Goal: Task Accomplishment & Management: Use online tool/utility

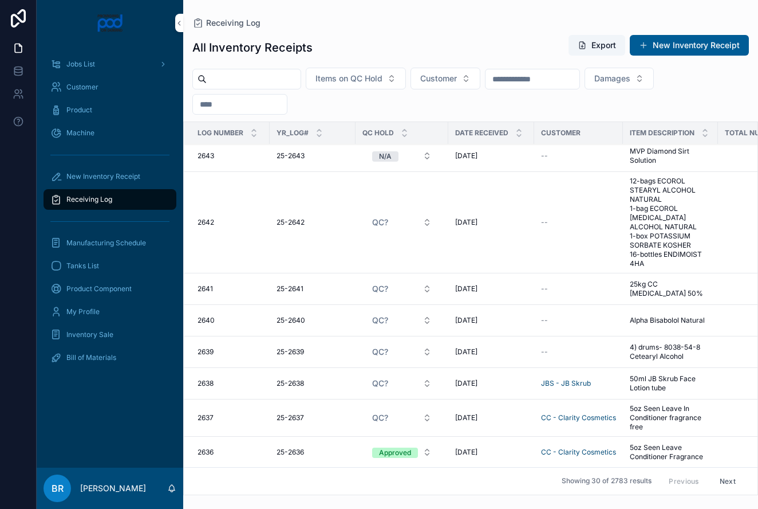
scroll to position [57, 0]
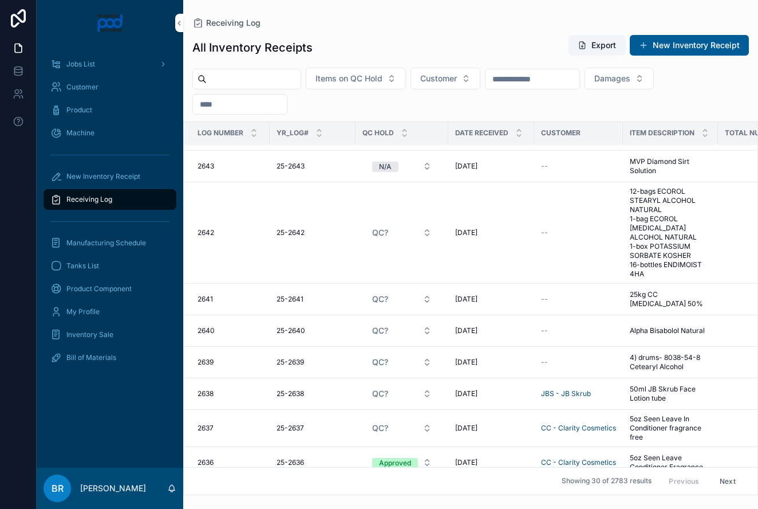
click at [680, 414] on span "5oz Seen Leave In Conditioner fragrance free" at bounding box center [670, 427] width 81 height 27
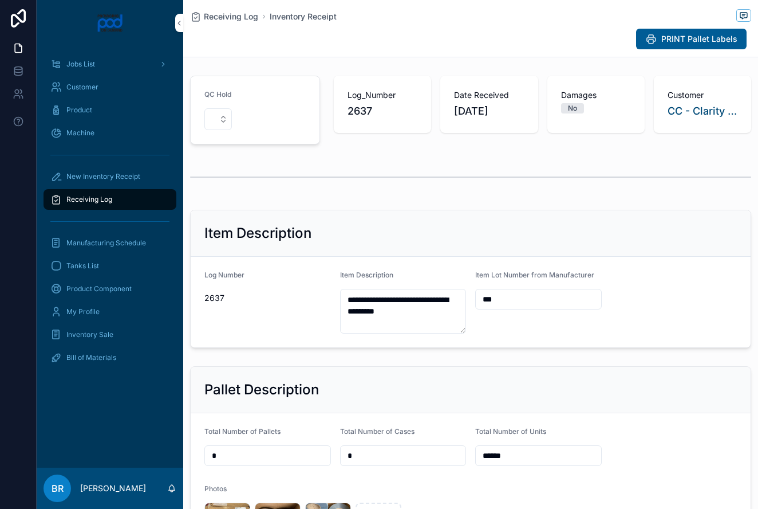
click at [234, 15] on span "Receiving Log" at bounding box center [231, 16] width 54 height 11
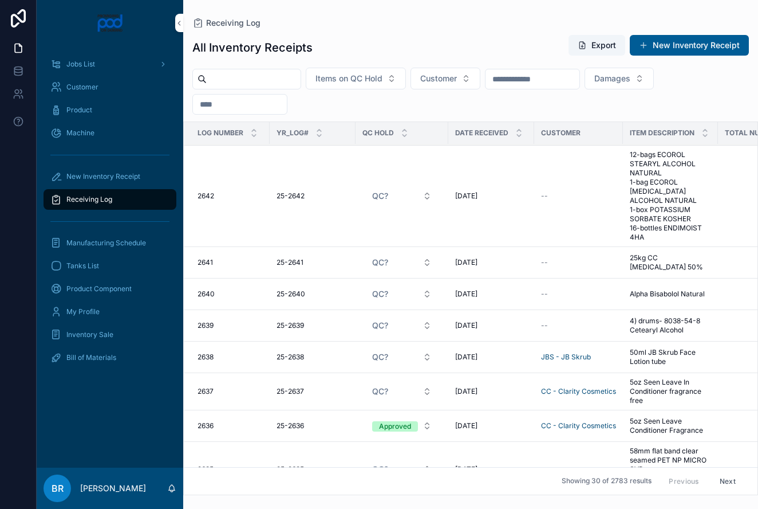
scroll to position [107, 0]
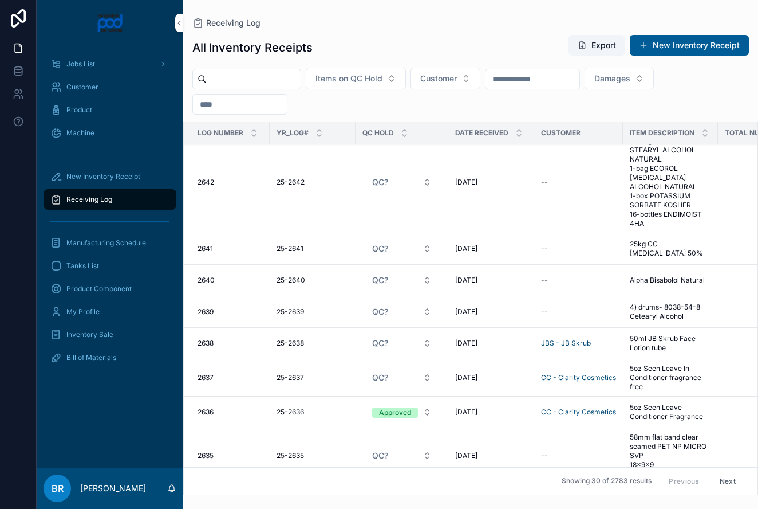
click at [662, 364] on span "5oz Seen Leave In Conditioner fragrance free" at bounding box center [670, 377] width 81 height 27
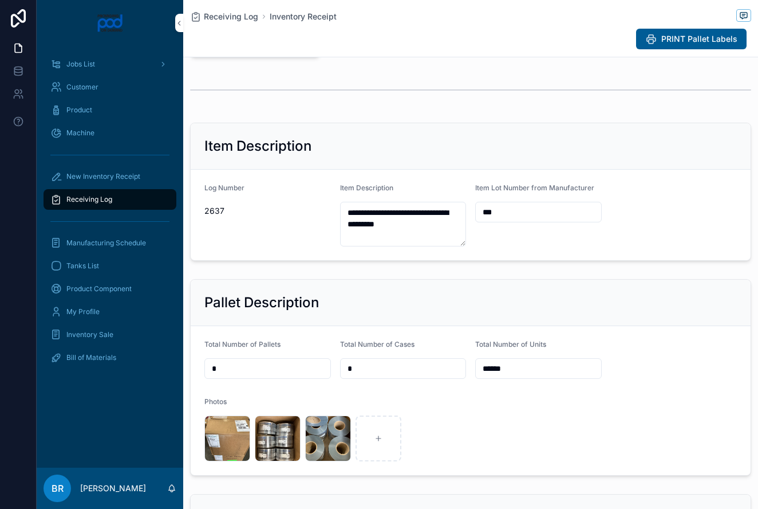
scroll to position [88, 0]
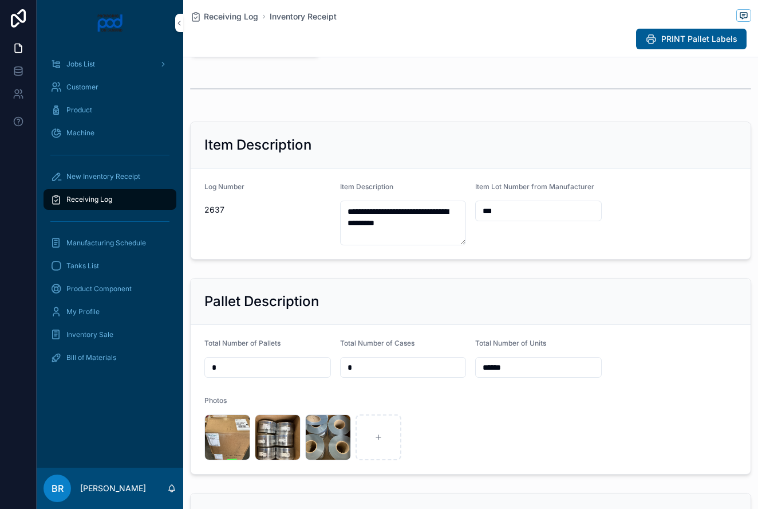
click at [239, 16] on span "Receiving Log" at bounding box center [231, 16] width 54 height 11
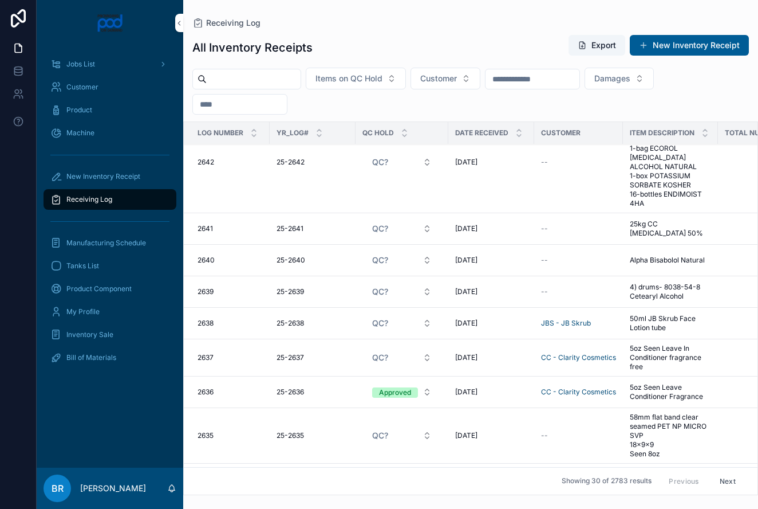
scroll to position [137, 0]
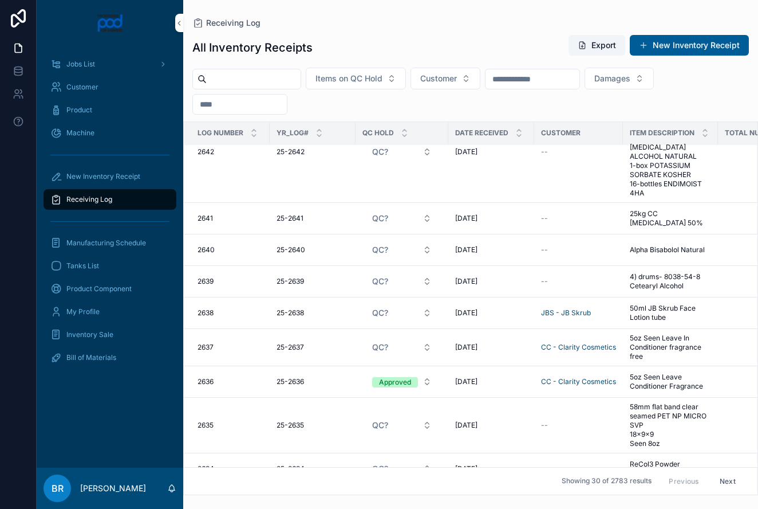
click at [428, 305] on button "QC?" at bounding box center [402, 312] width 78 height 21
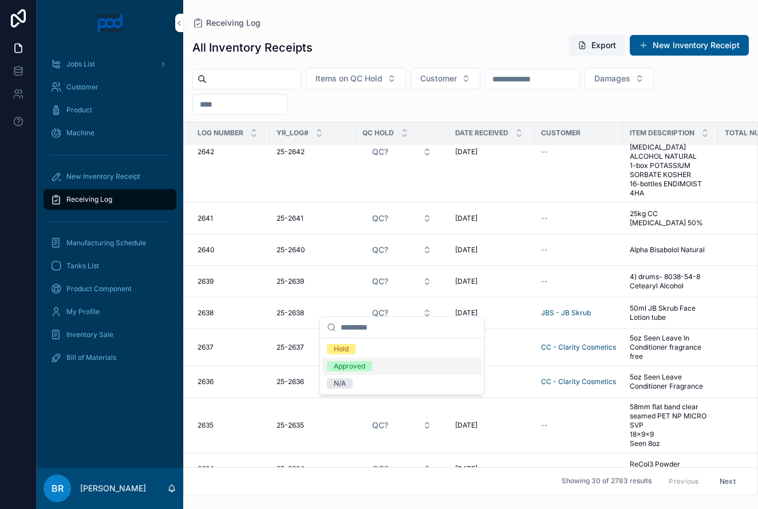
click at [358, 364] on div "Approved" at bounding box center [349, 366] width 31 height 10
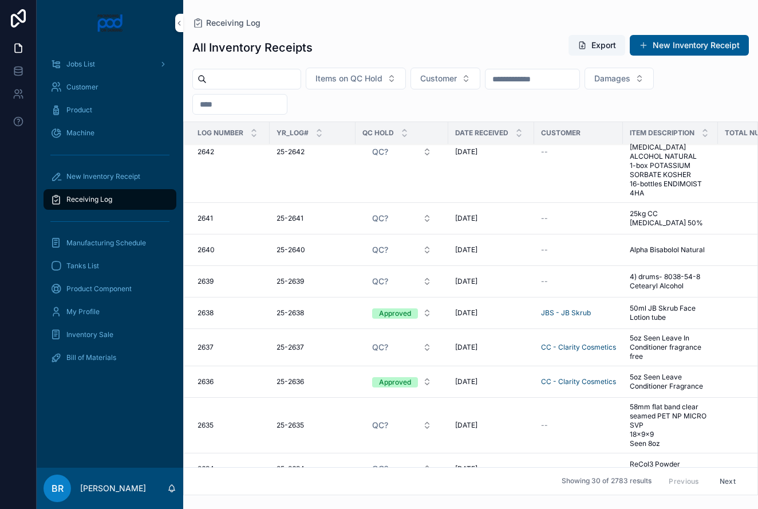
click at [429, 338] on button "QC?" at bounding box center [402, 347] width 78 height 21
click at [367, 401] on span "Approved" at bounding box center [349, 400] width 45 height 10
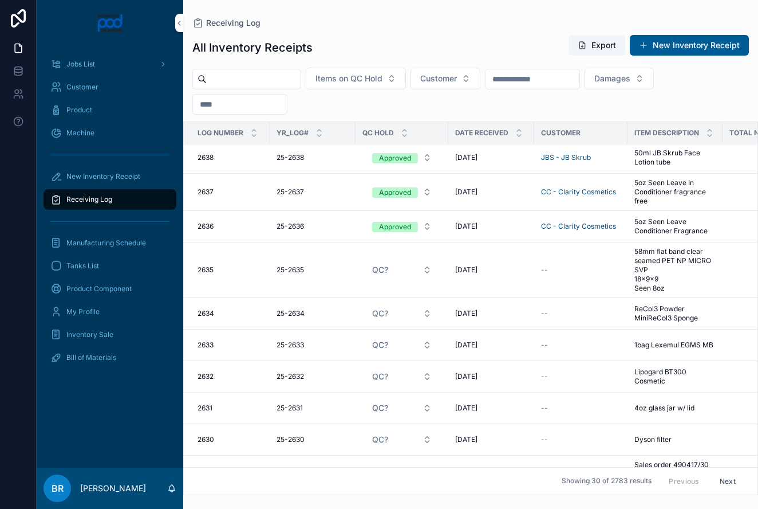
scroll to position [299, 0]
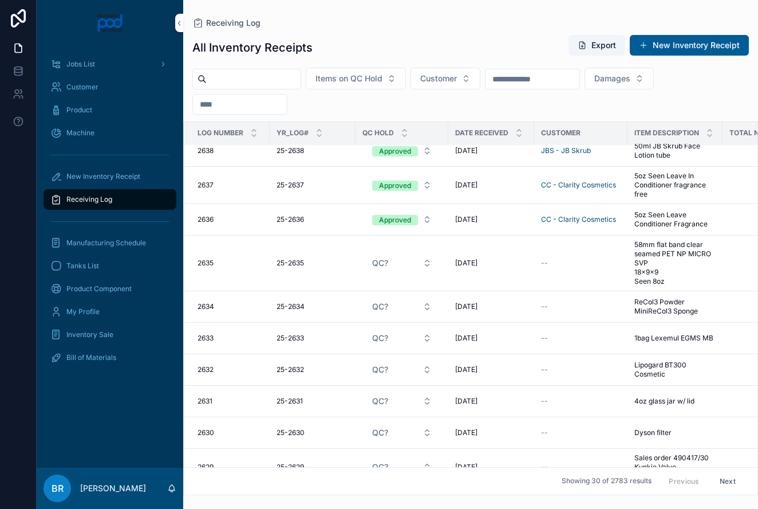
click at [666, 396] on span "4oz glass jar w/ lid" at bounding box center [664, 400] width 60 height 9
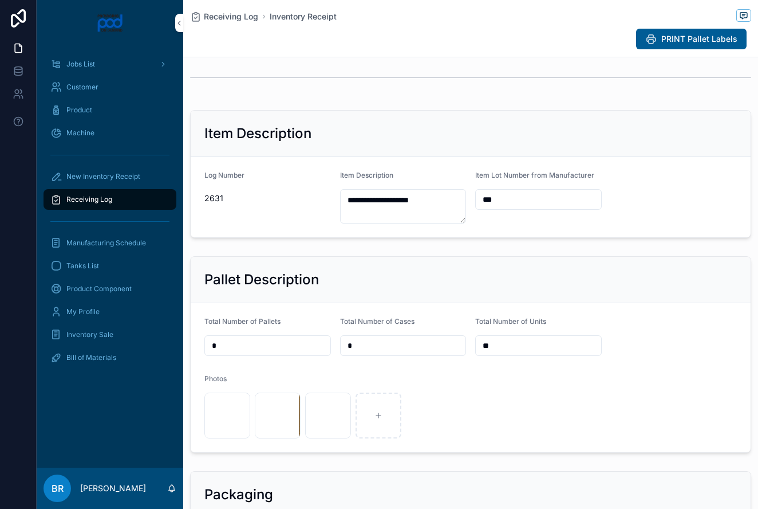
scroll to position [109, 0]
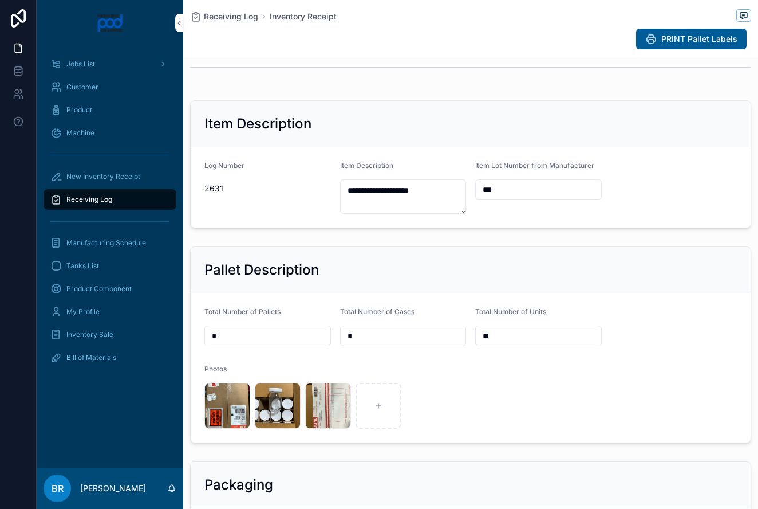
click at [227, 18] on span "Receiving Log" at bounding box center [231, 16] width 54 height 11
